Goal: Find specific page/section: Find specific page/section

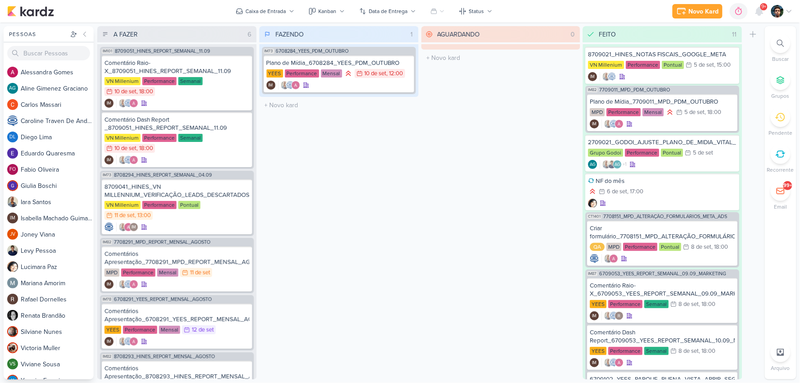
click at [783, 36] on div at bounding box center [781, 43] width 20 height 20
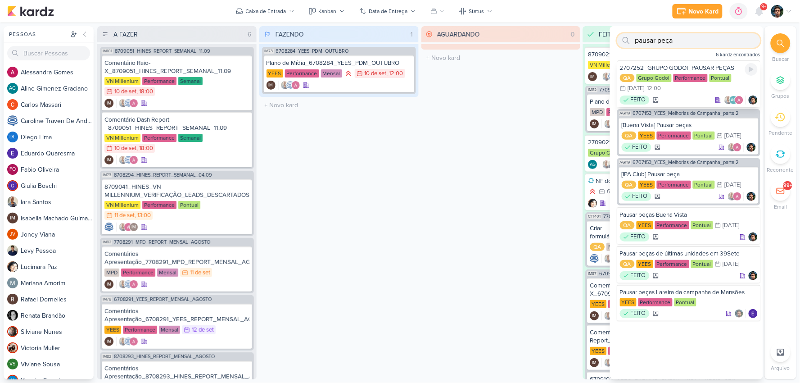
type input "pausar peça"
click at [695, 91] on div "QA Grupo Godoi Performance Pontual 31/7 [DATE] 12:00" at bounding box center [689, 84] width 138 height 20
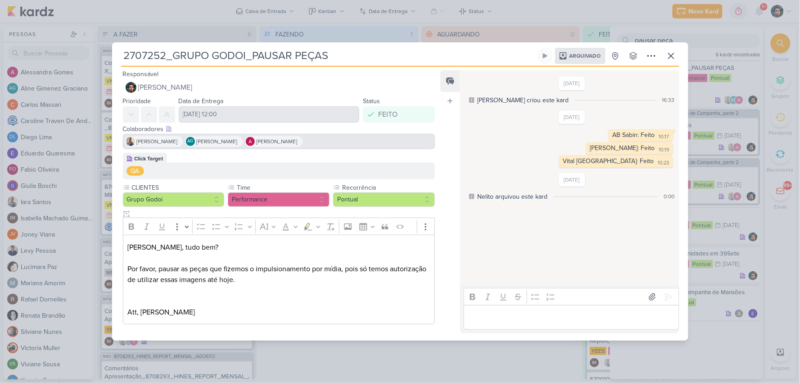
click at [620, 29] on div "2707252_GRUPO GODOI_PAUSAR PEÇAS Arquivado" at bounding box center [400, 191] width 800 height 383
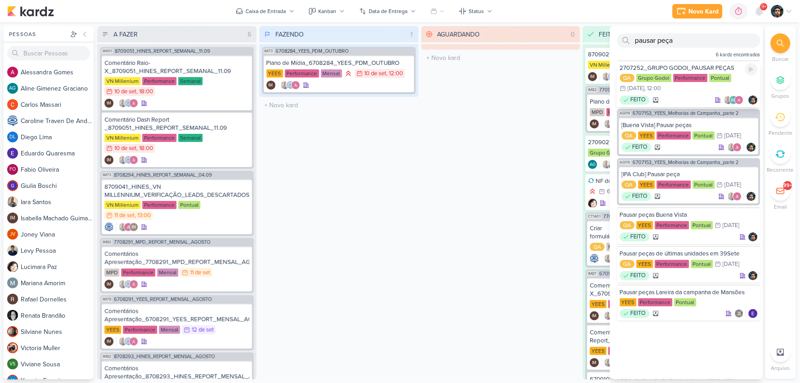
click at [678, 92] on div "QA Grupo Godoi Performance Pontual 31/7 [DATE] 12:00" at bounding box center [689, 84] width 138 height 20
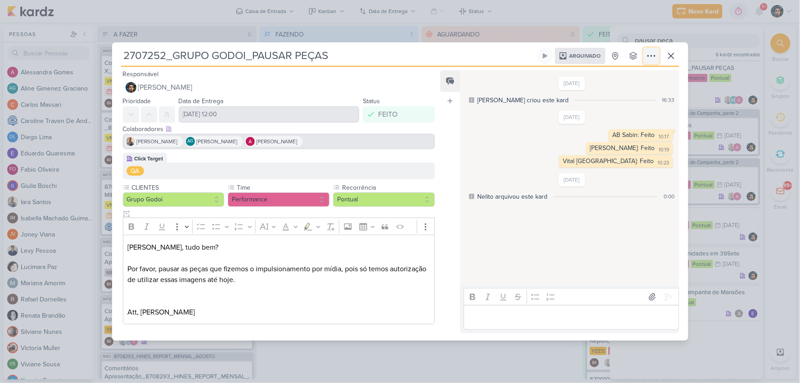
click at [652, 53] on icon at bounding box center [651, 55] width 11 height 11
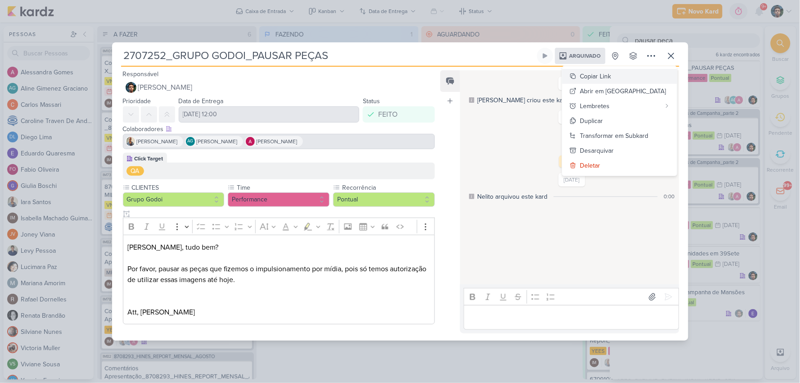
click at [611, 77] on div "Copiar Link" at bounding box center [595, 76] width 31 height 9
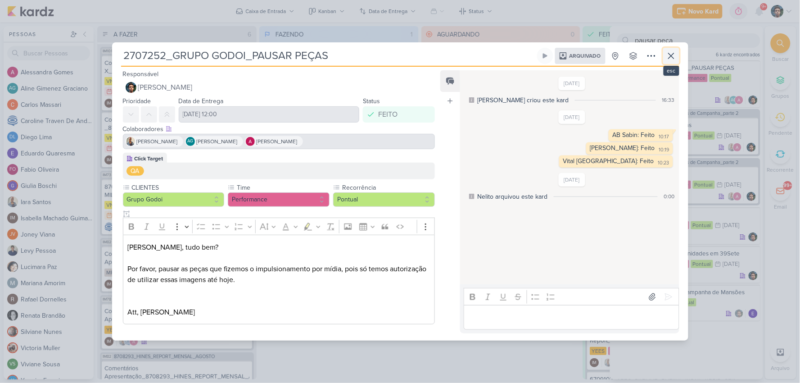
click at [669, 60] on icon at bounding box center [671, 55] width 11 height 11
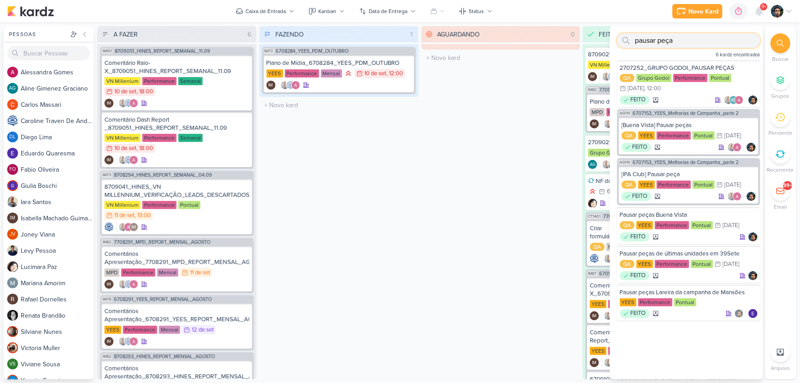
click at [673, 45] on input "pausar peça" at bounding box center [688, 40] width 143 height 14
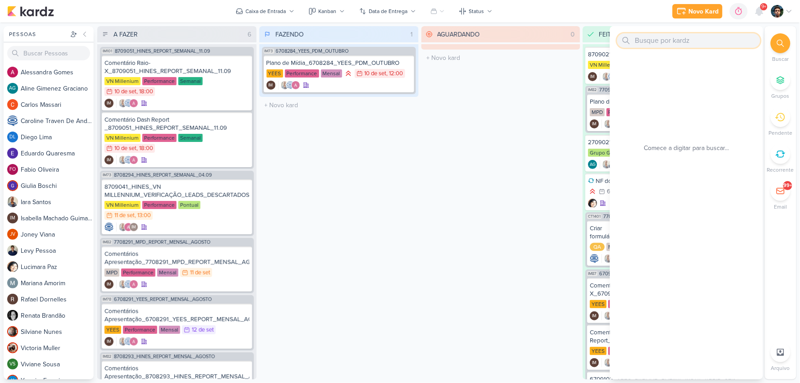
type input "f"
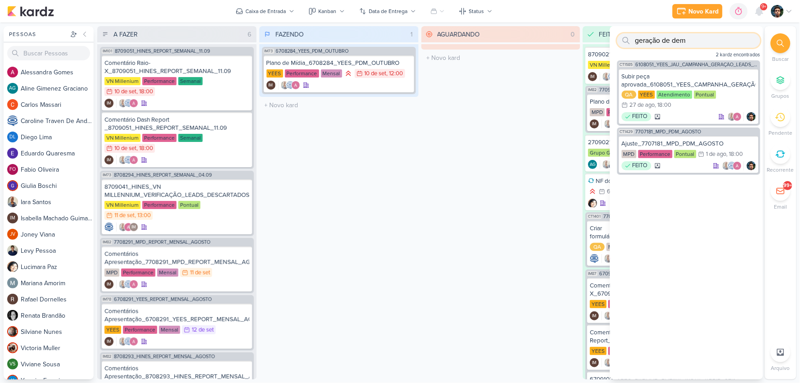
type input "geração de dem"
click at [697, 113] on div "FEITO" at bounding box center [689, 116] width 134 height 9
